Goal: Task Accomplishment & Management: Manage account settings

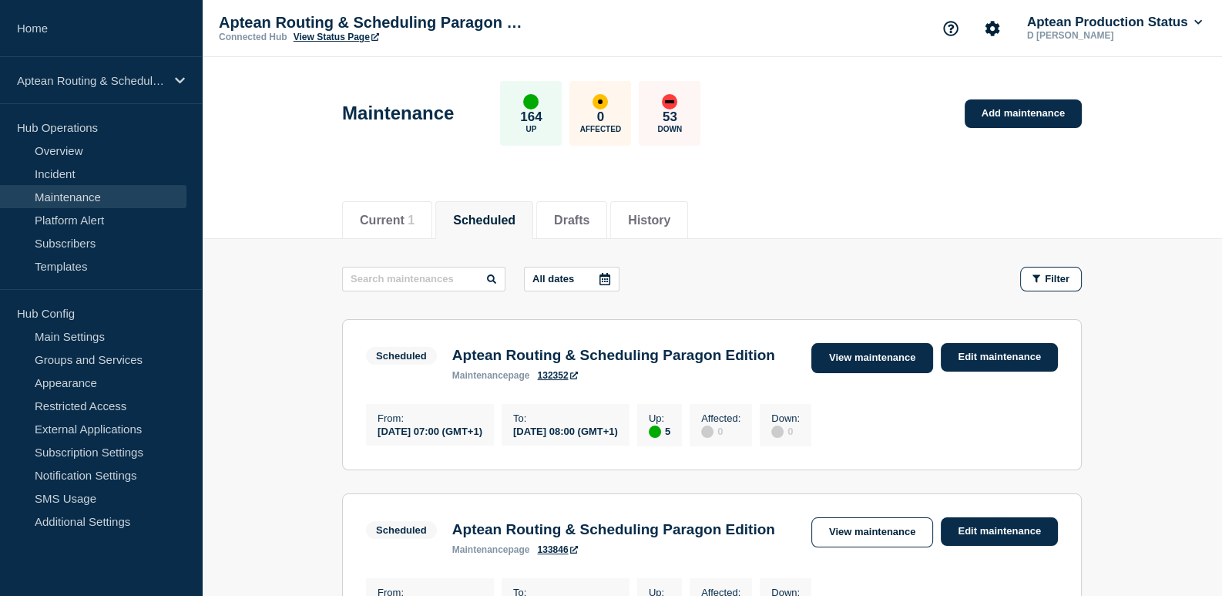
click at [888, 355] on link "View maintenance" at bounding box center [872, 358] width 122 height 30
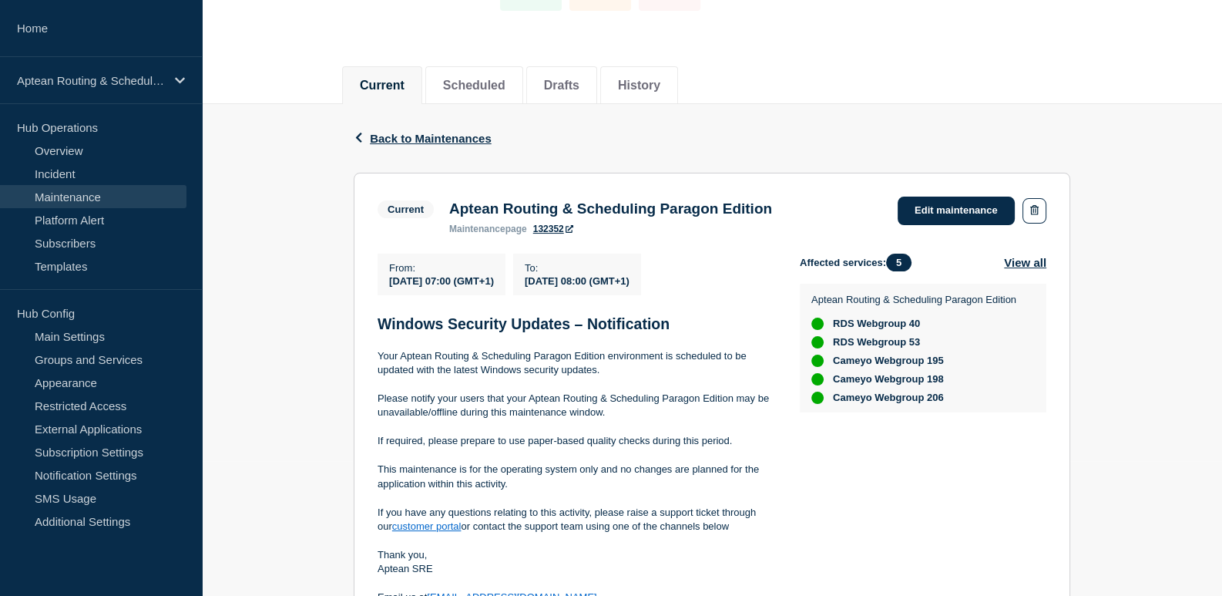
scroll to position [153, 0]
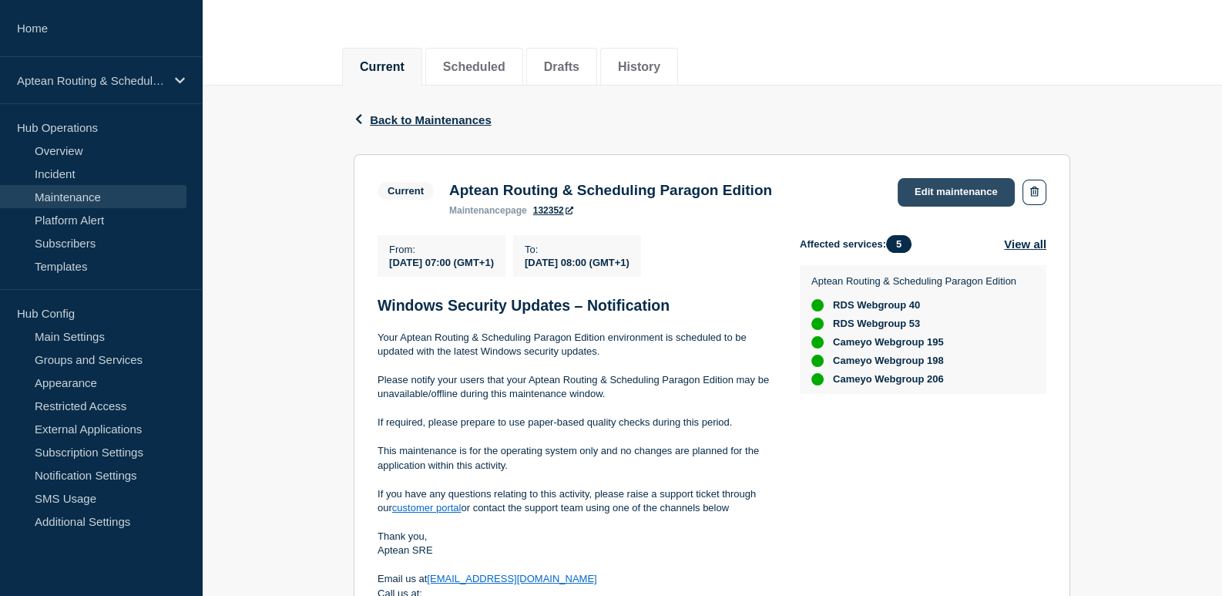
click at [952, 197] on link "Edit maintenance" at bounding box center [956, 192] width 117 height 29
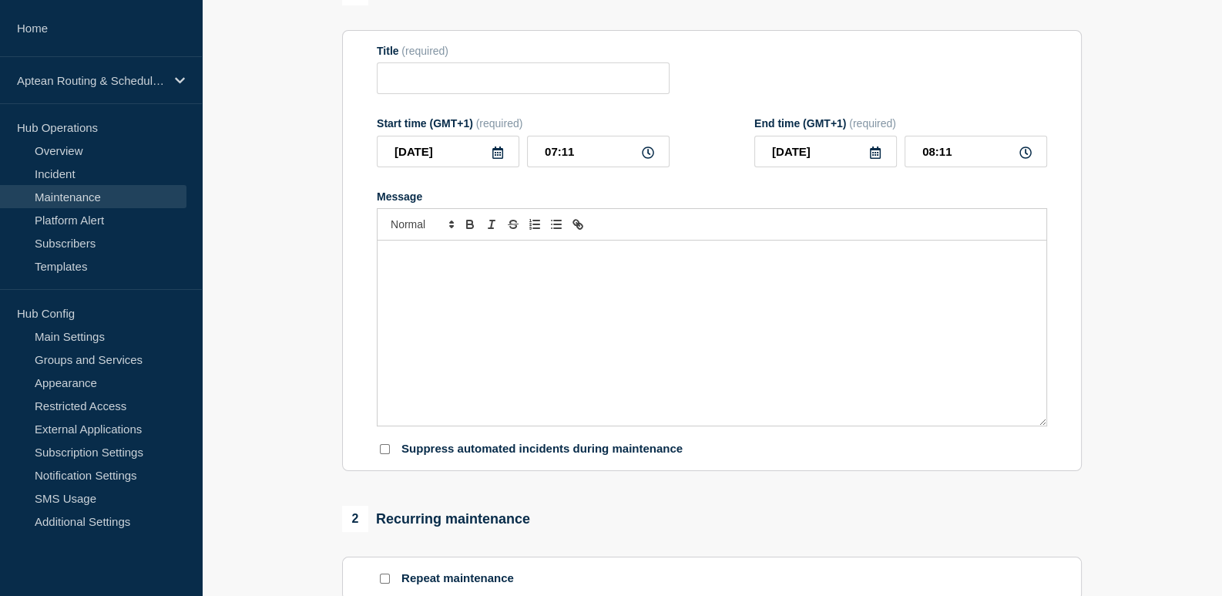
type input "Aptean Routing & Scheduling Paragon Edition"
type input "07:00"
type input "08:00"
checkbox input "true"
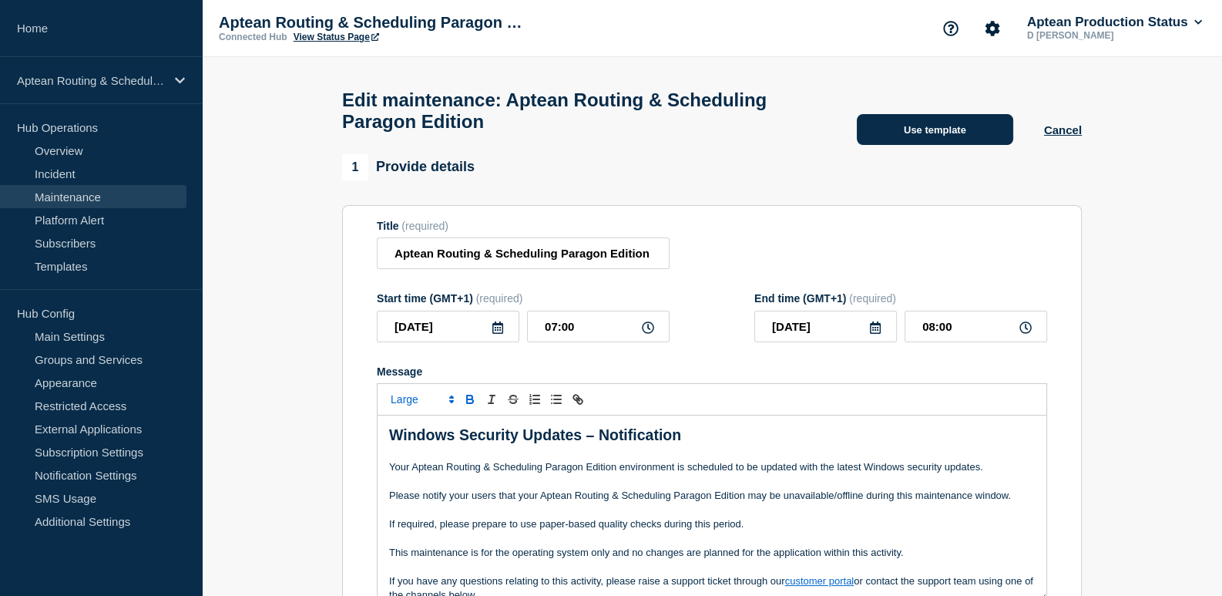
click at [916, 135] on button "Use template" at bounding box center [935, 129] width 156 height 31
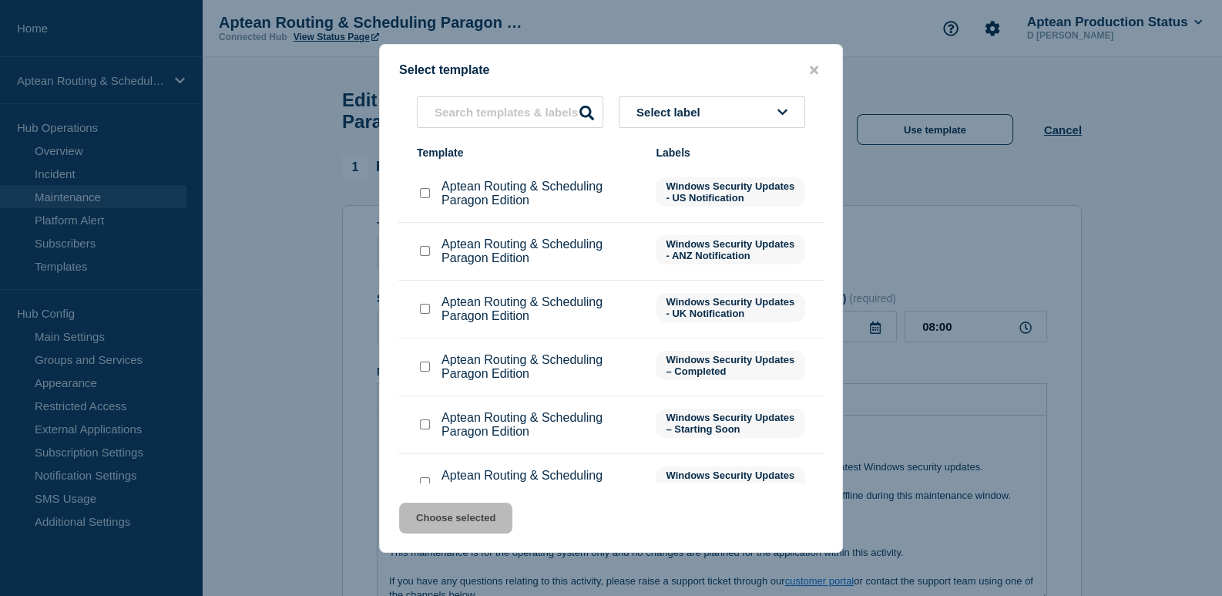
click at [429, 428] on input "Aptean Routing & Scheduling Paragon Edition checkbox" at bounding box center [425, 424] width 10 height 10
checkbox input "true"
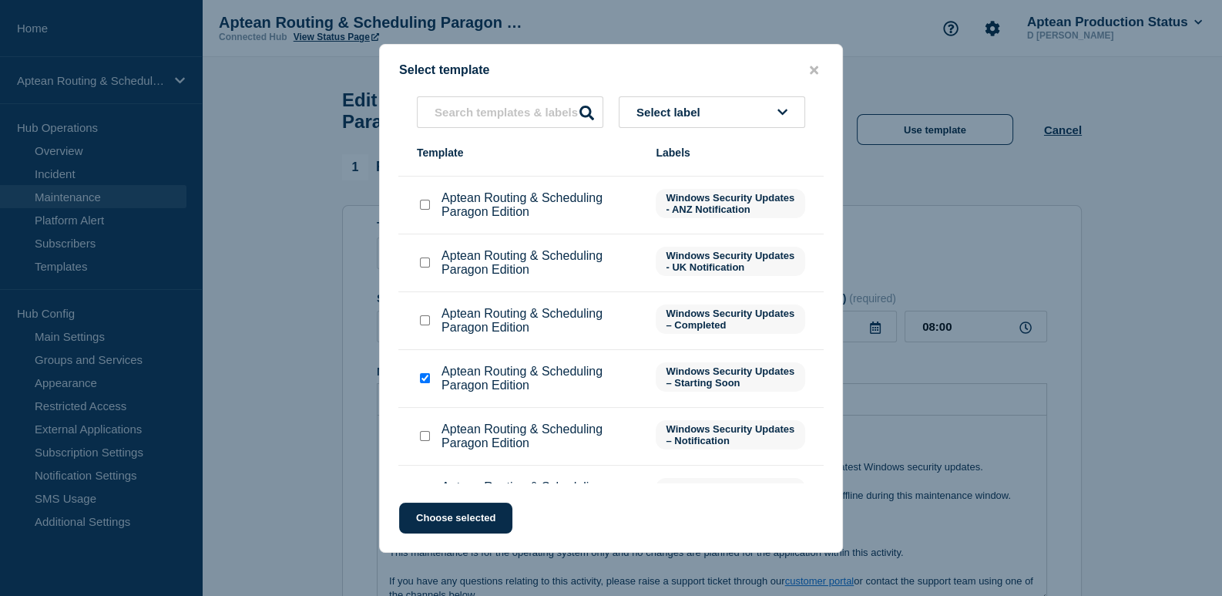
scroll to position [45, 0]
click at [487, 515] on button "Choose selected" at bounding box center [455, 517] width 113 height 31
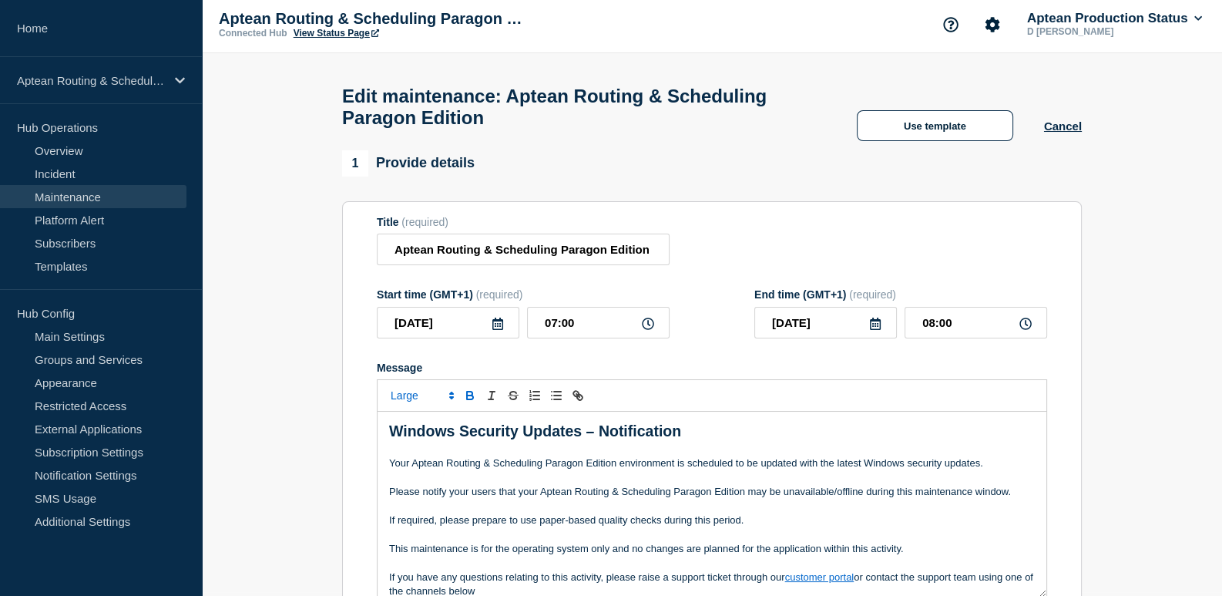
scroll to position [462, 0]
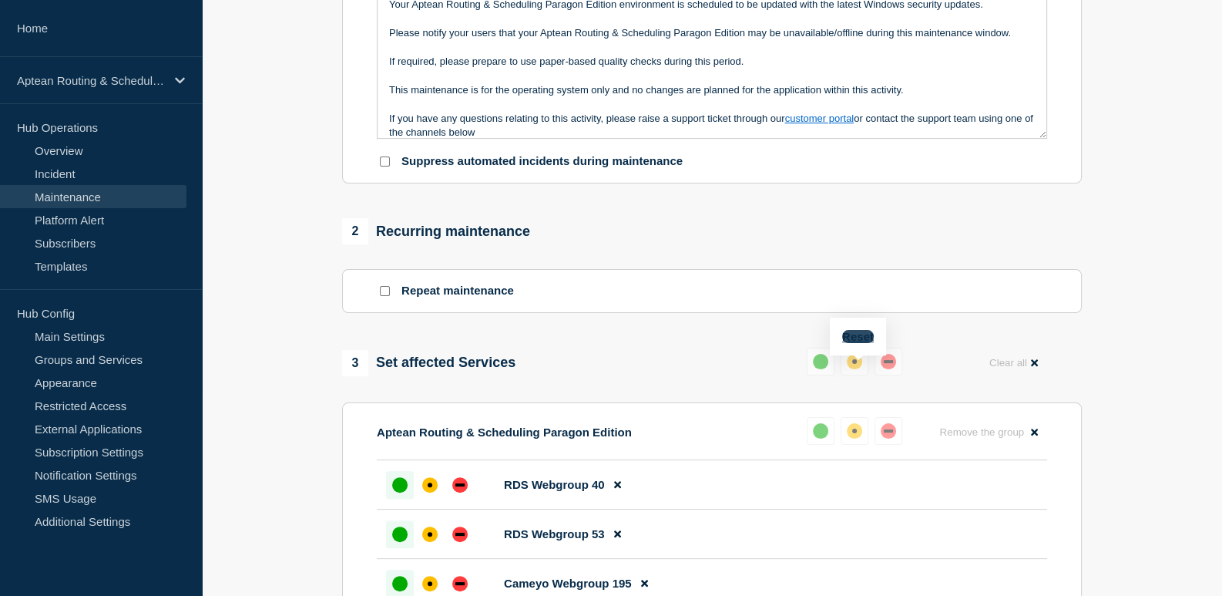
click at [860, 334] on button "Reset" at bounding box center [858, 336] width 32 height 13
click at [892, 363] on div "down" at bounding box center [894, 361] width 9 height 3
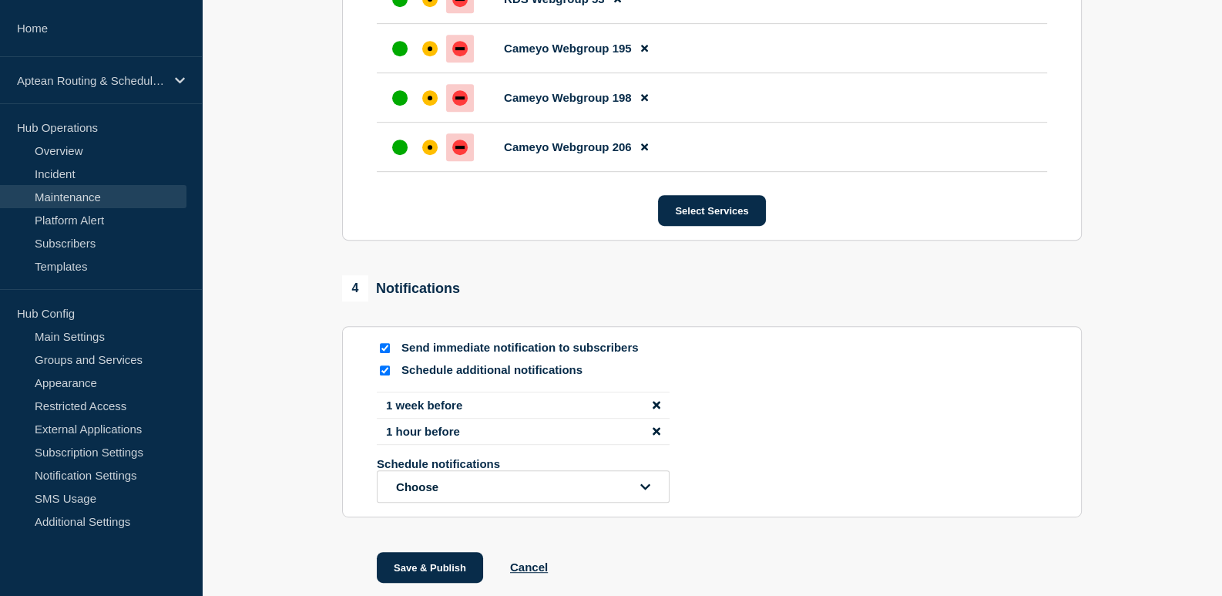
scroll to position [1079, 0]
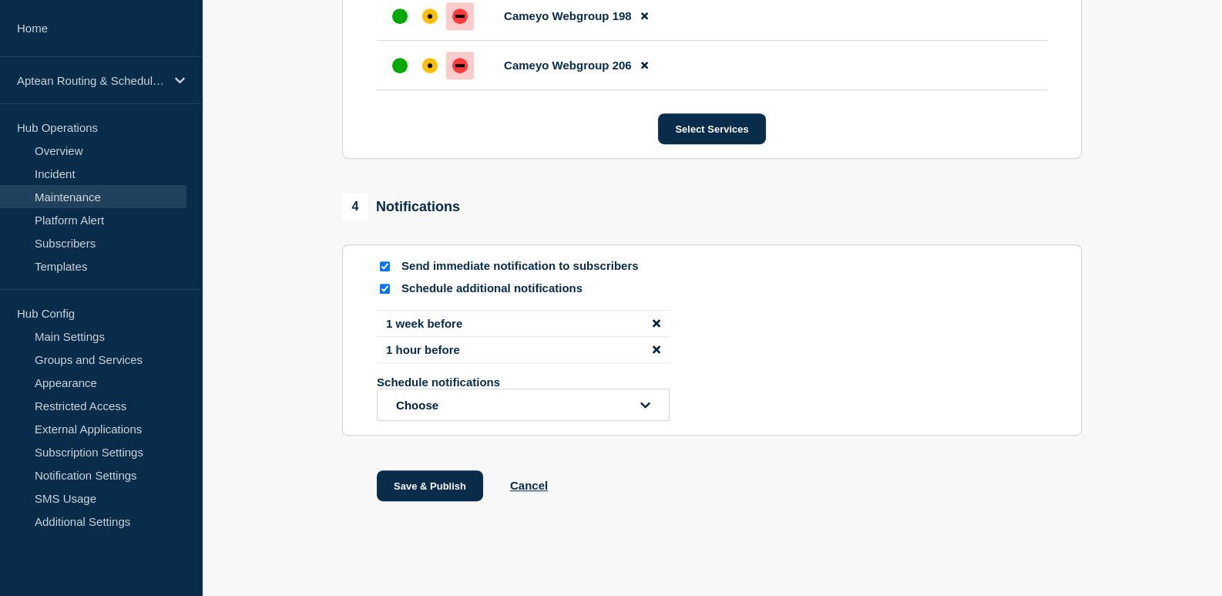
click at [659, 329] on icon "disable notification 1 week before" at bounding box center [657, 323] width 8 height 12
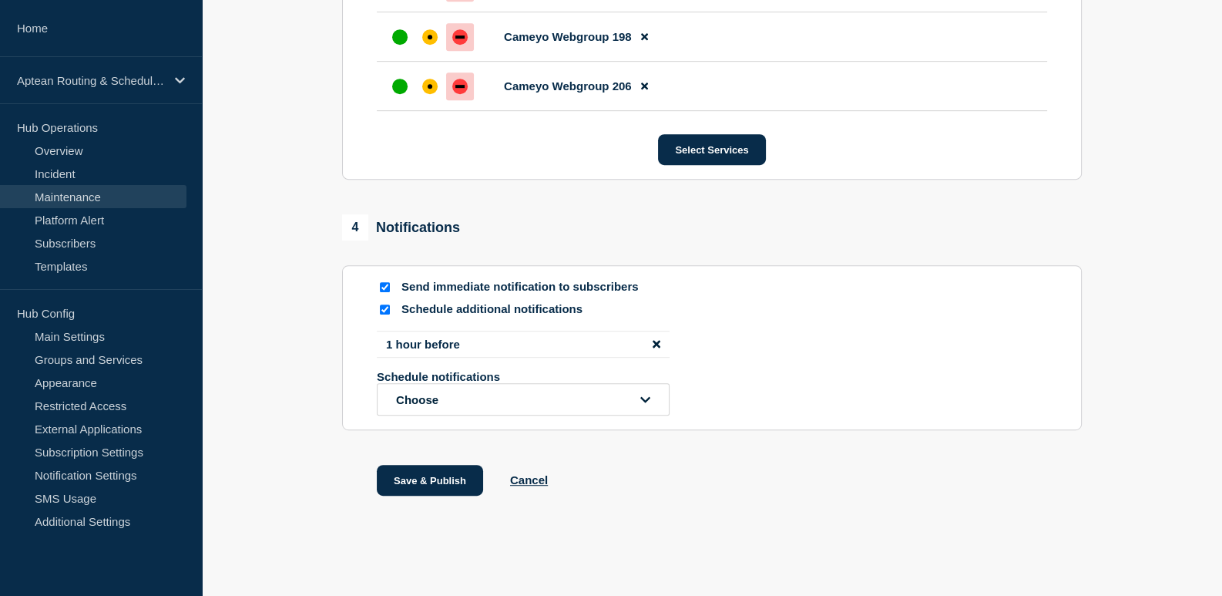
click at [653, 346] on icon "disable notification 1 hour before" at bounding box center [657, 344] width 8 height 8
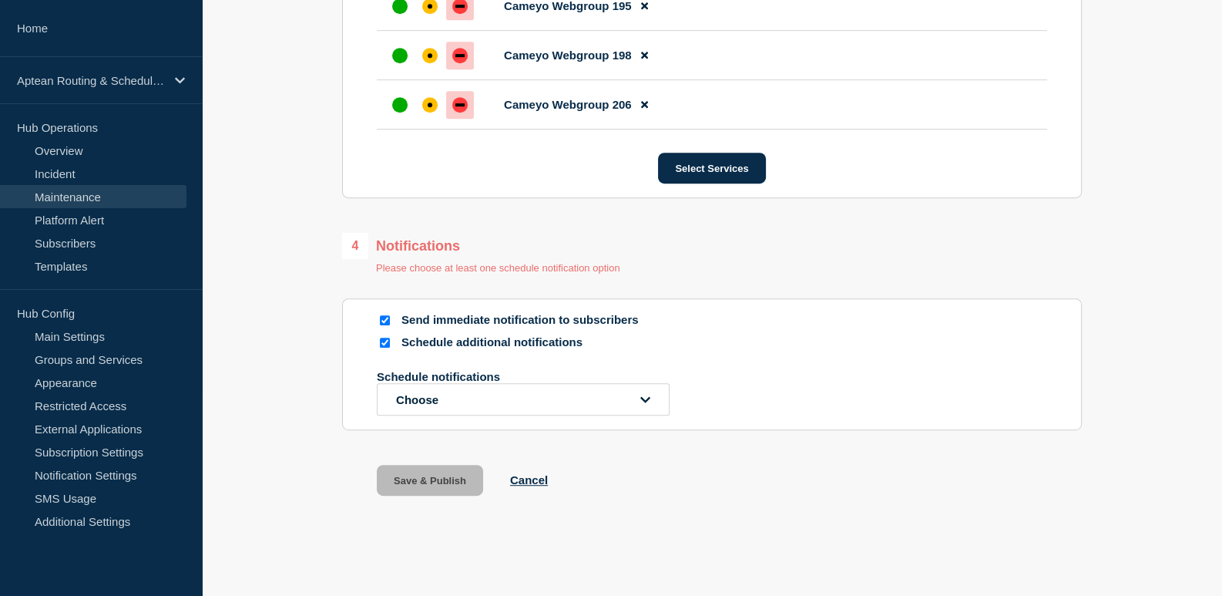
click at [385, 339] on input "Schedule additional notifications" at bounding box center [385, 342] width 10 height 10
checkbox input "false"
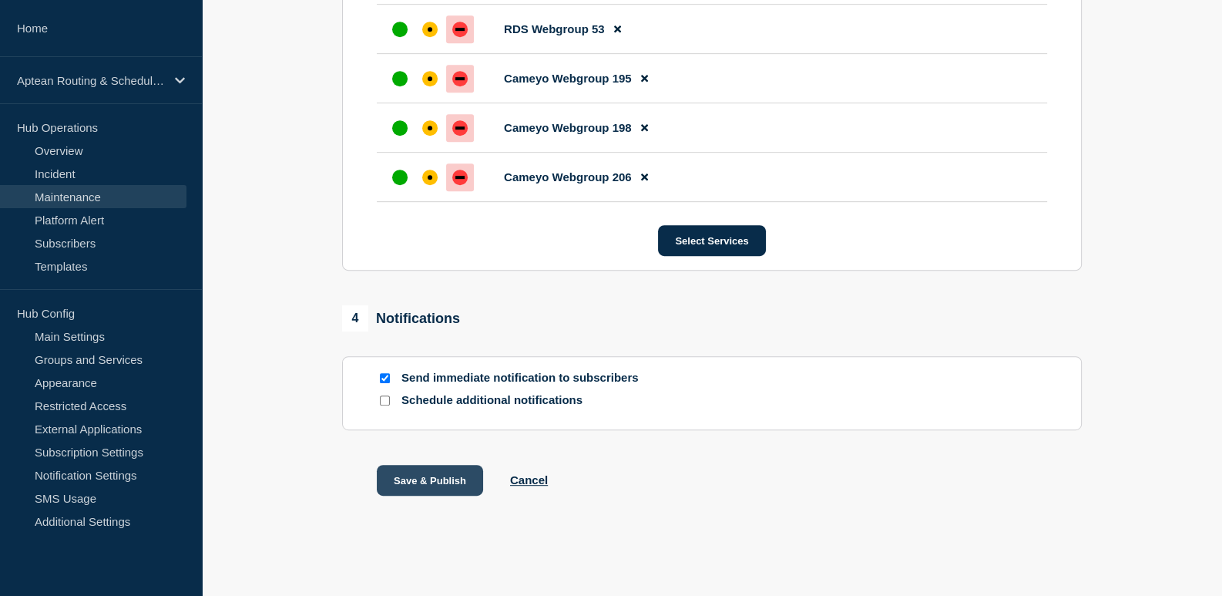
scroll to position [977, 0]
click at [435, 478] on button "Save & Publish" at bounding box center [430, 480] width 106 height 31
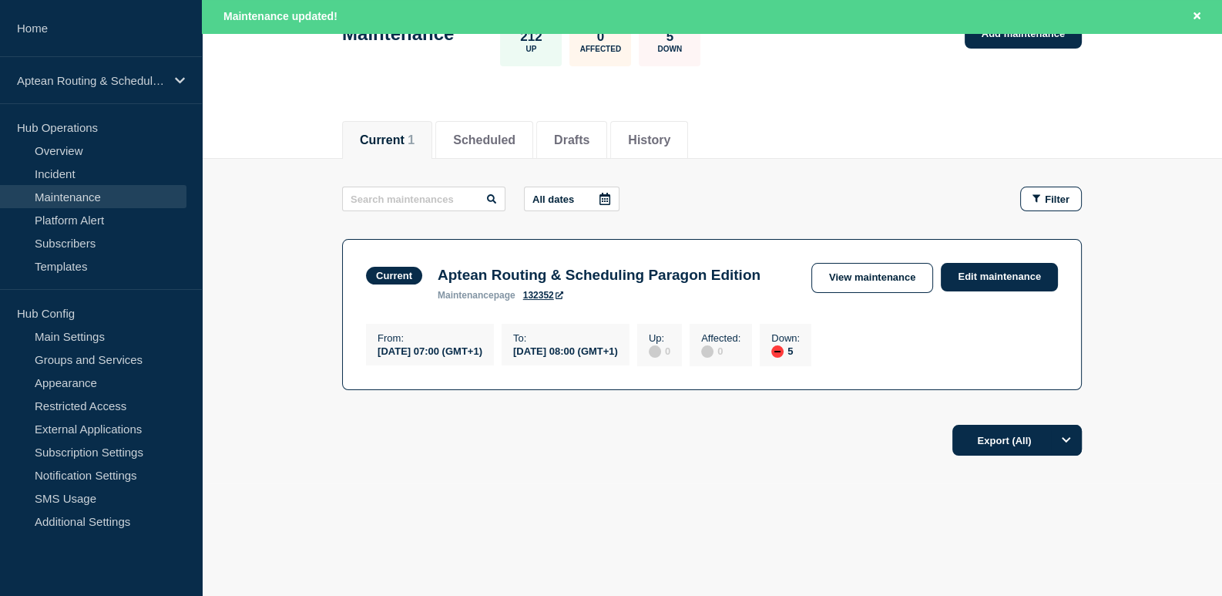
scroll to position [136, 0]
